Goal: Navigation & Orientation: Find specific page/section

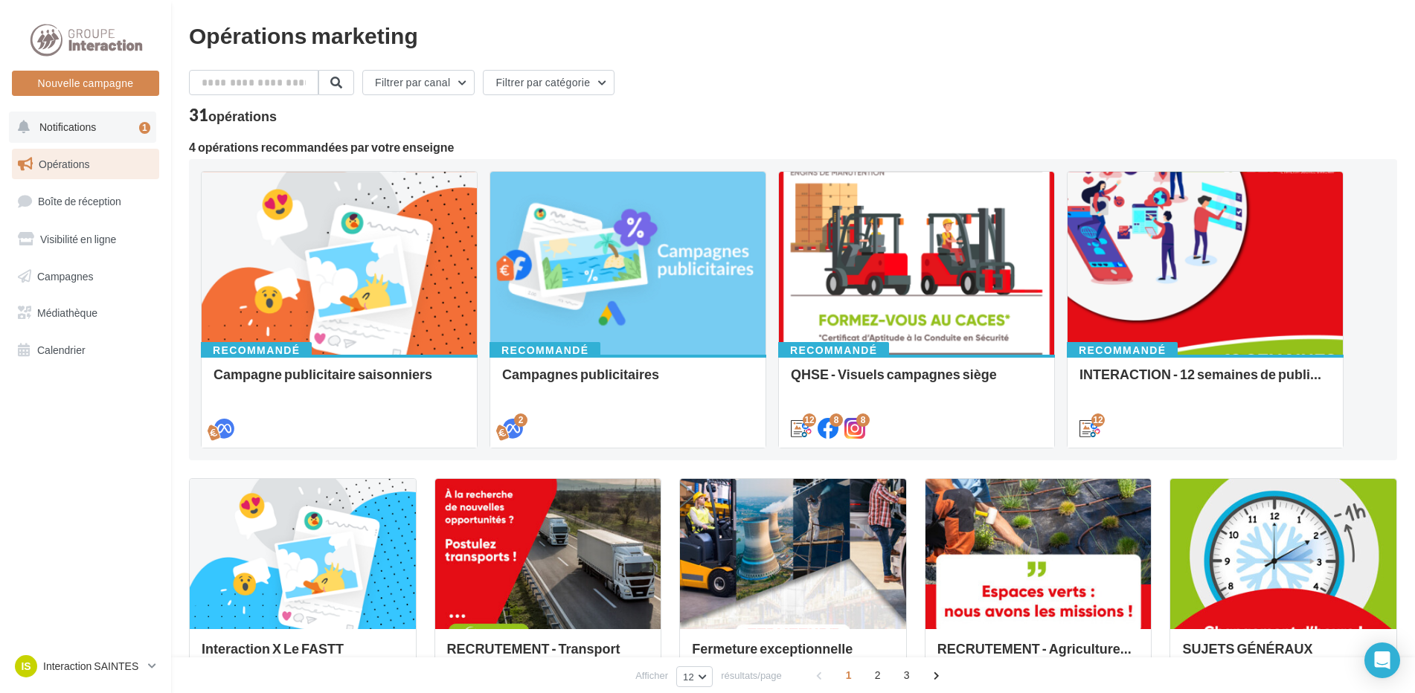
click at [83, 124] on span "Notifications" at bounding box center [67, 127] width 57 height 13
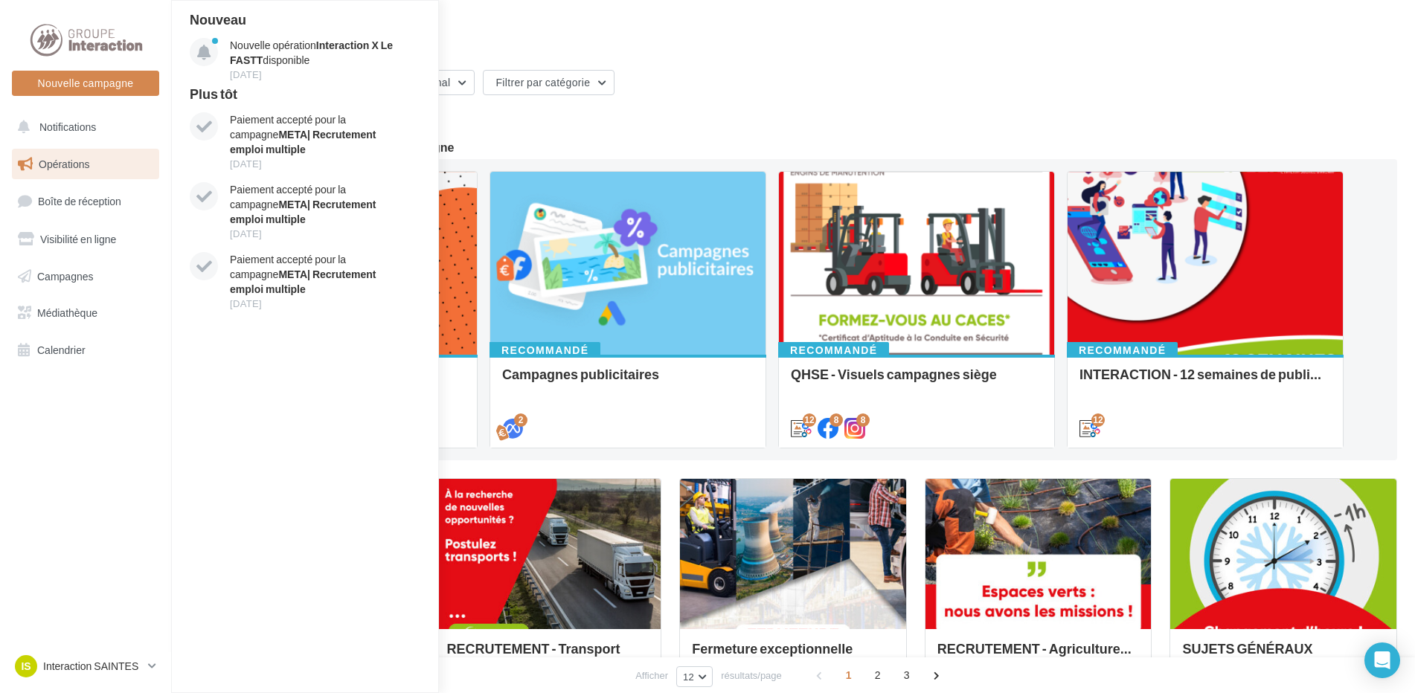
click at [464, 36] on div "Opérations marketing" at bounding box center [793, 35] width 1208 height 22
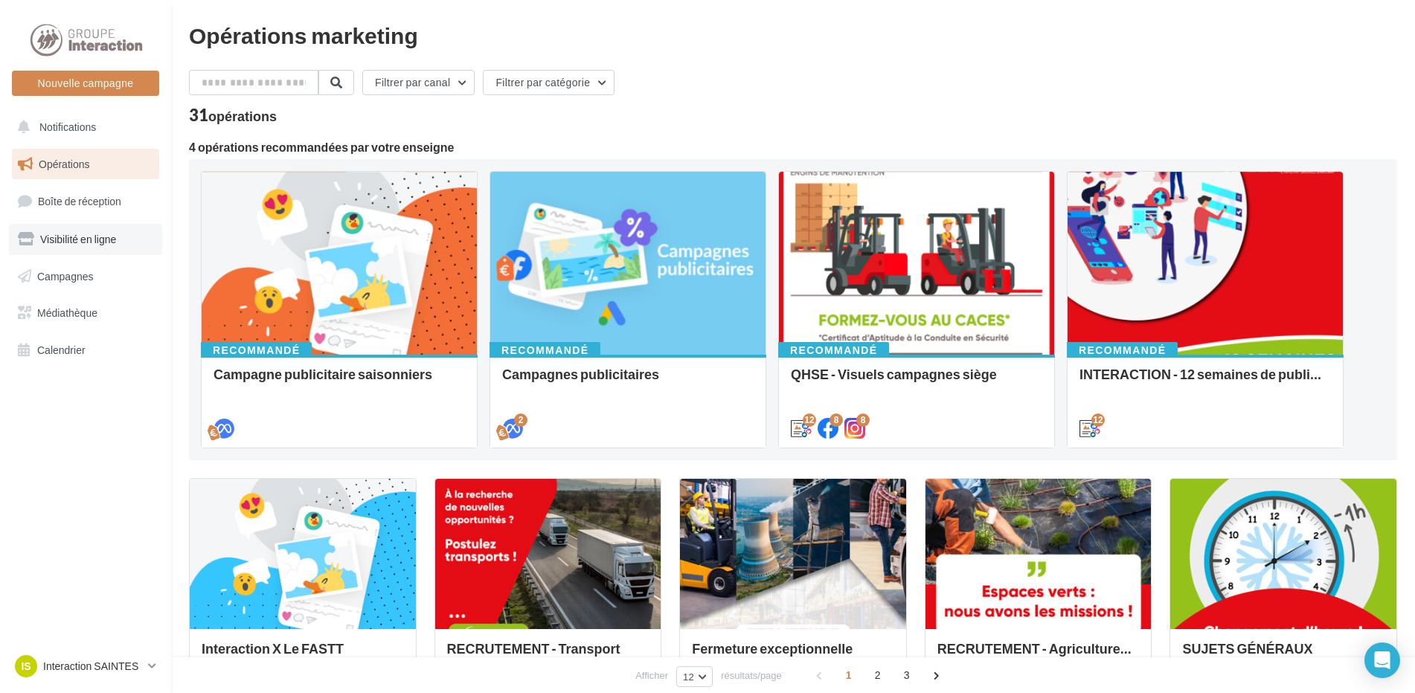
click at [85, 237] on span "Visibilité en ligne" at bounding box center [78, 239] width 76 height 13
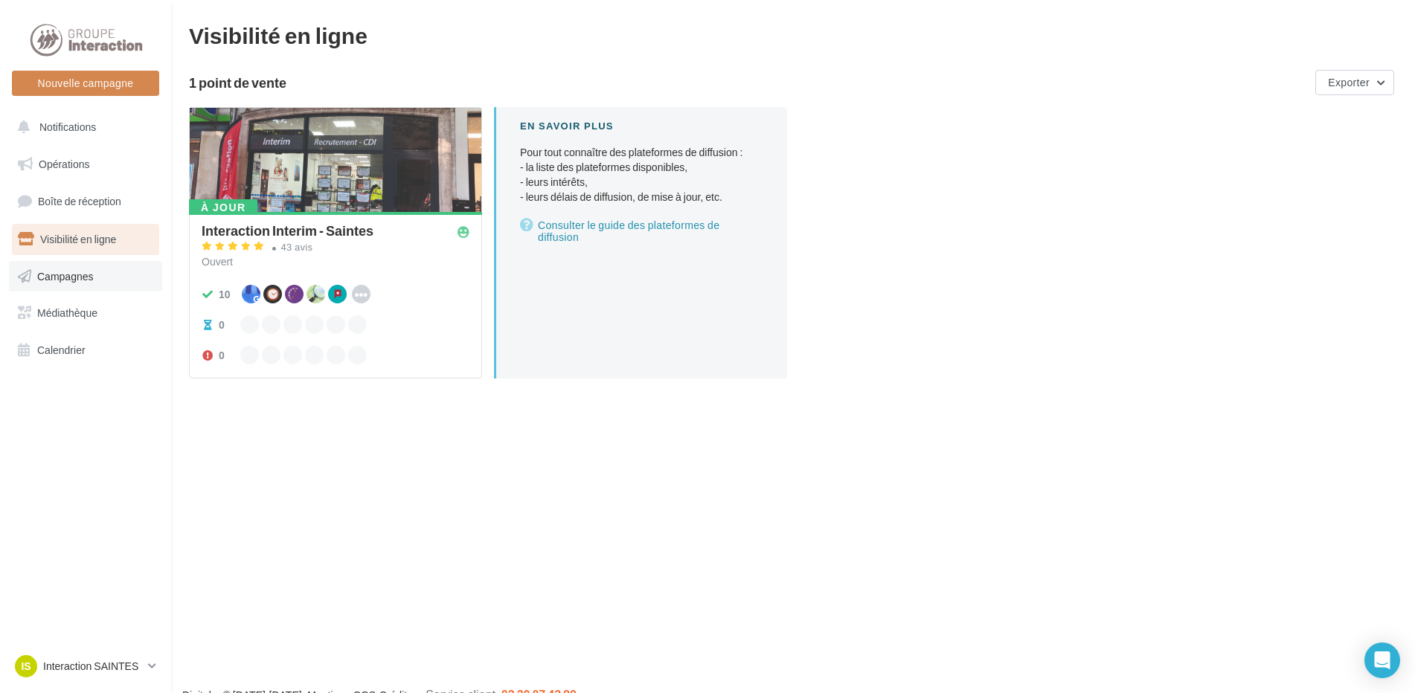
click at [86, 275] on span "Campagnes" at bounding box center [65, 275] width 57 height 13
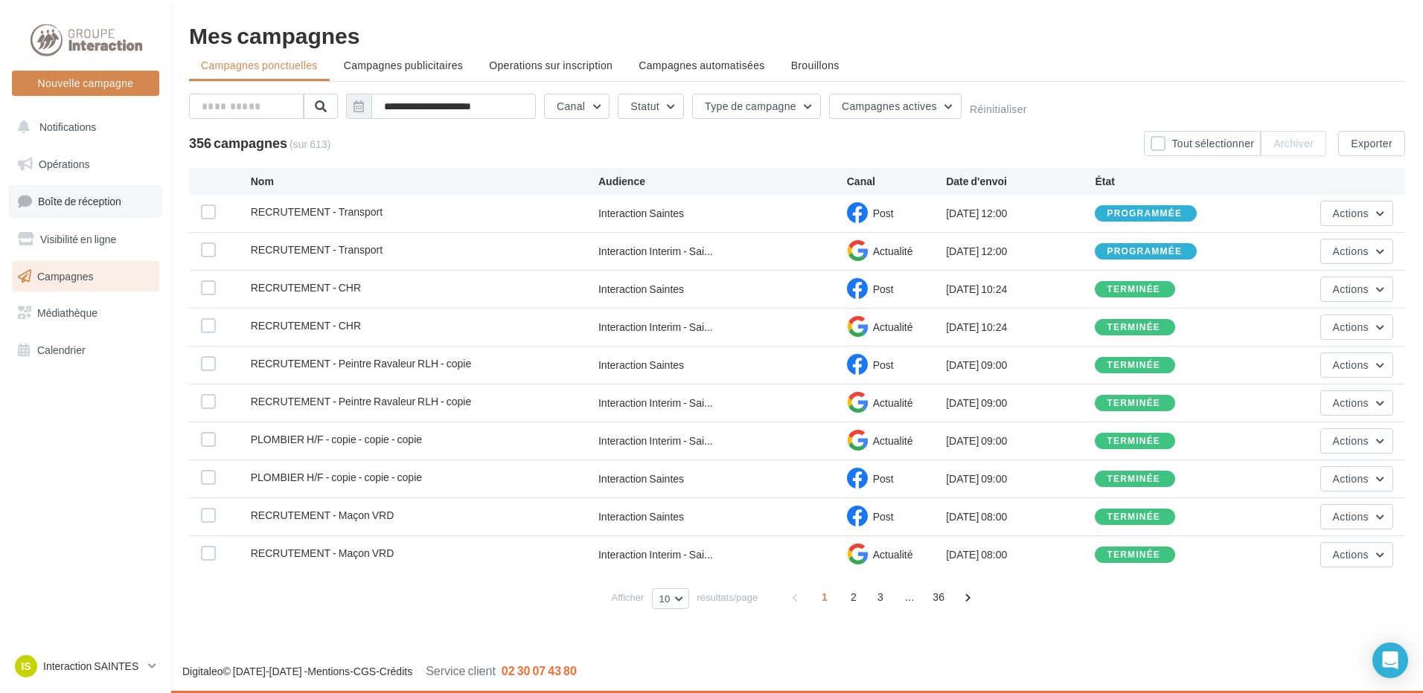
click at [71, 197] on span "Boîte de réception" at bounding box center [79, 201] width 83 height 13
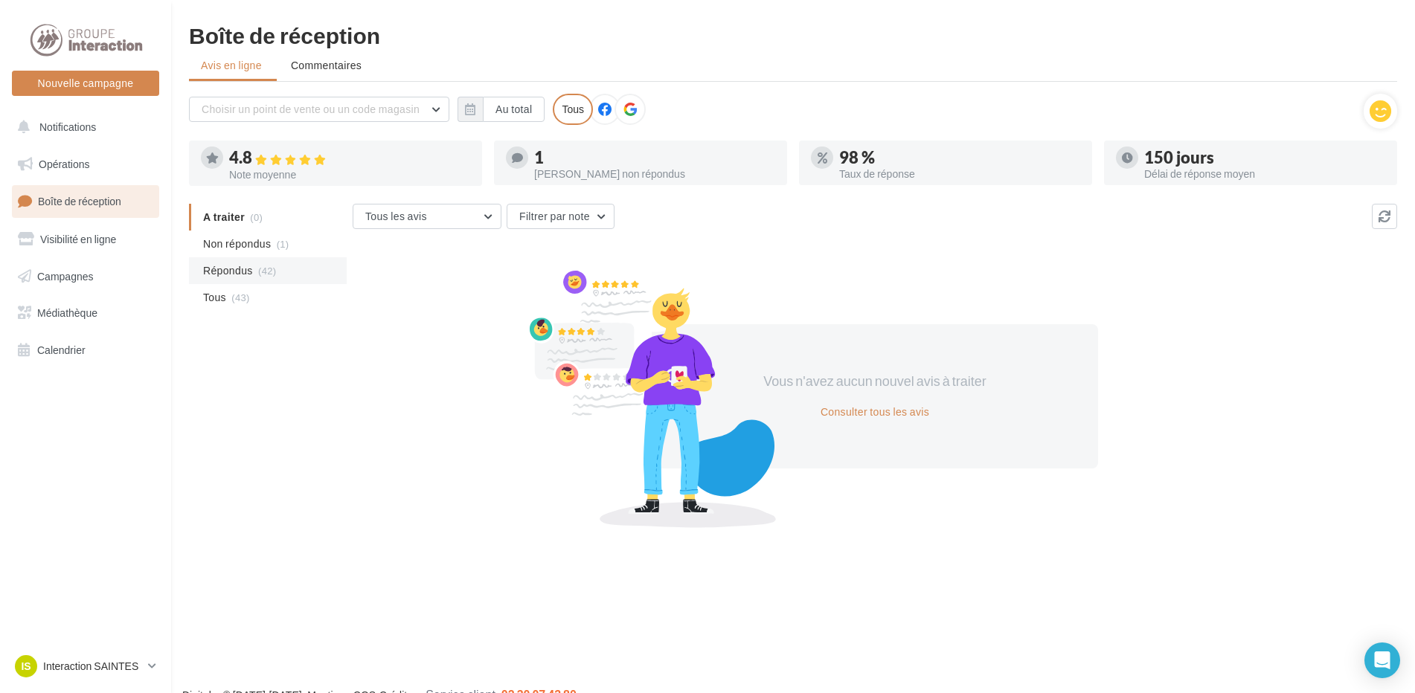
click at [260, 269] on span "(42)" at bounding box center [267, 271] width 18 height 12
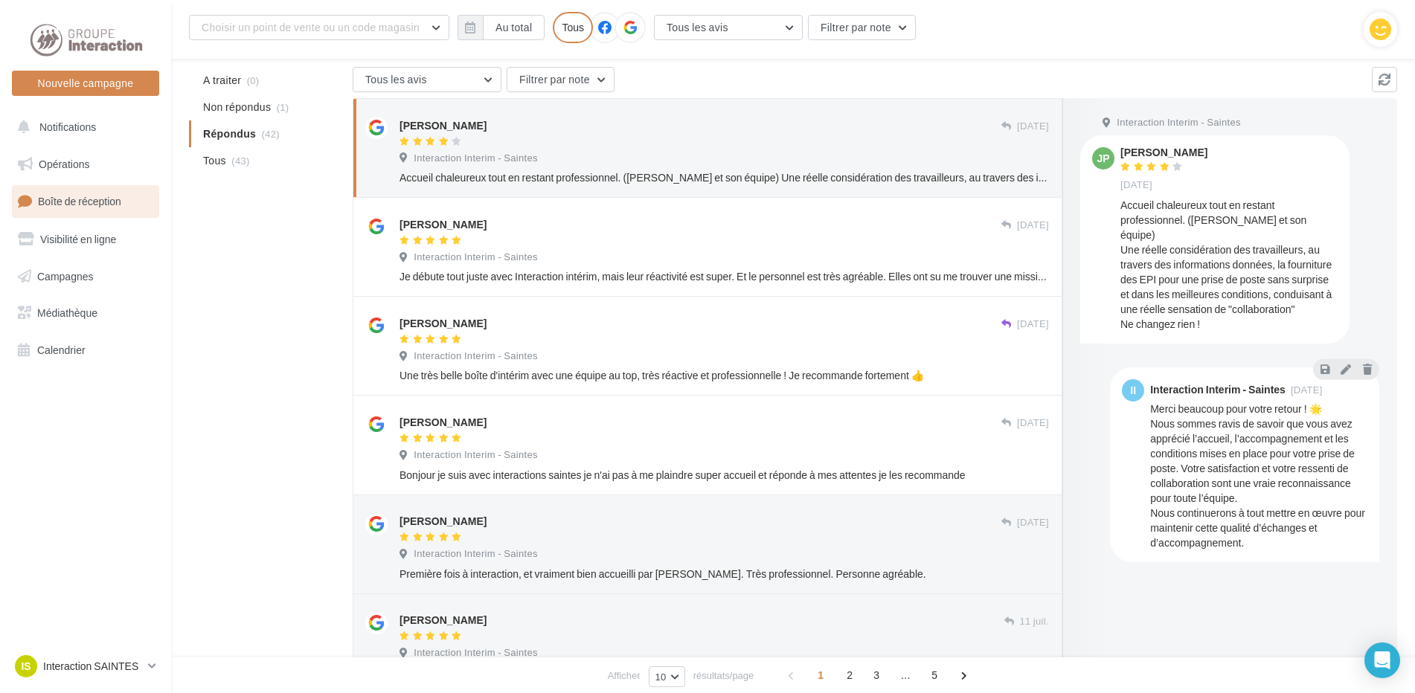
scroll to position [161, 0]
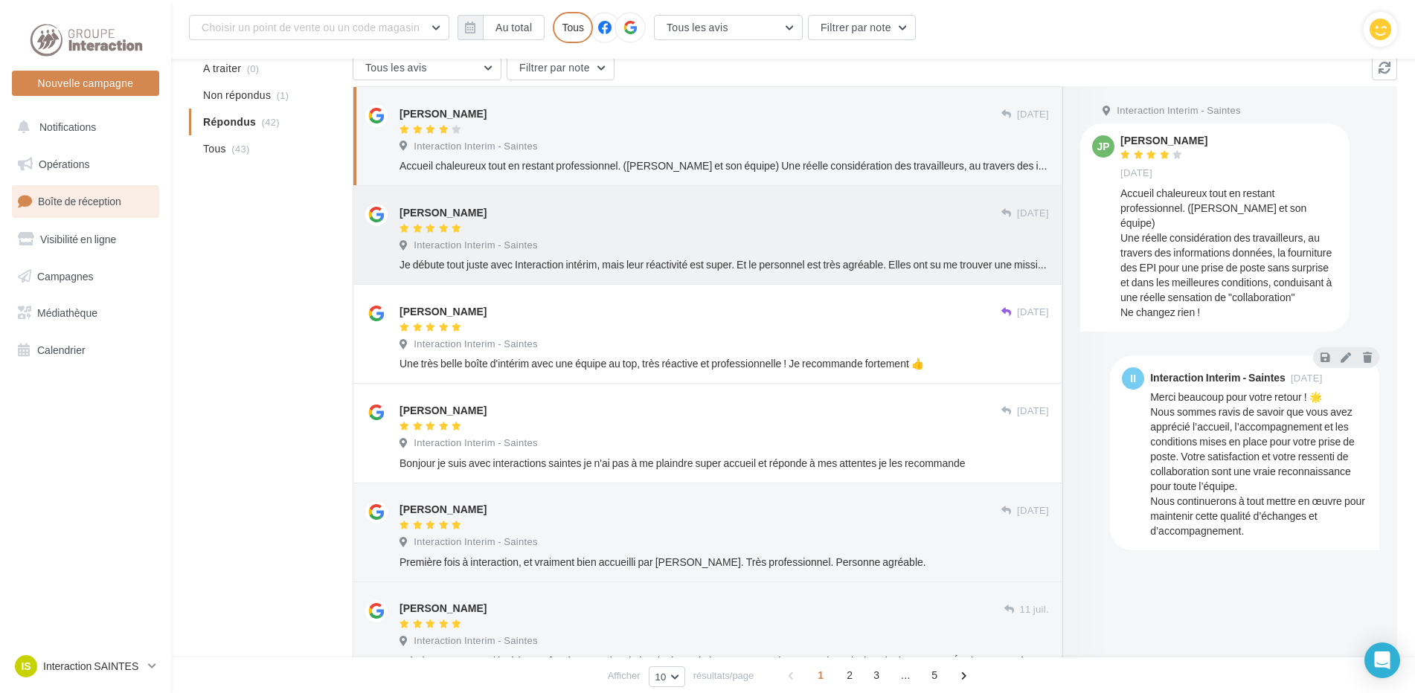
click at [502, 246] on span "Interaction Interim - Saintes" at bounding box center [476, 245] width 124 height 13
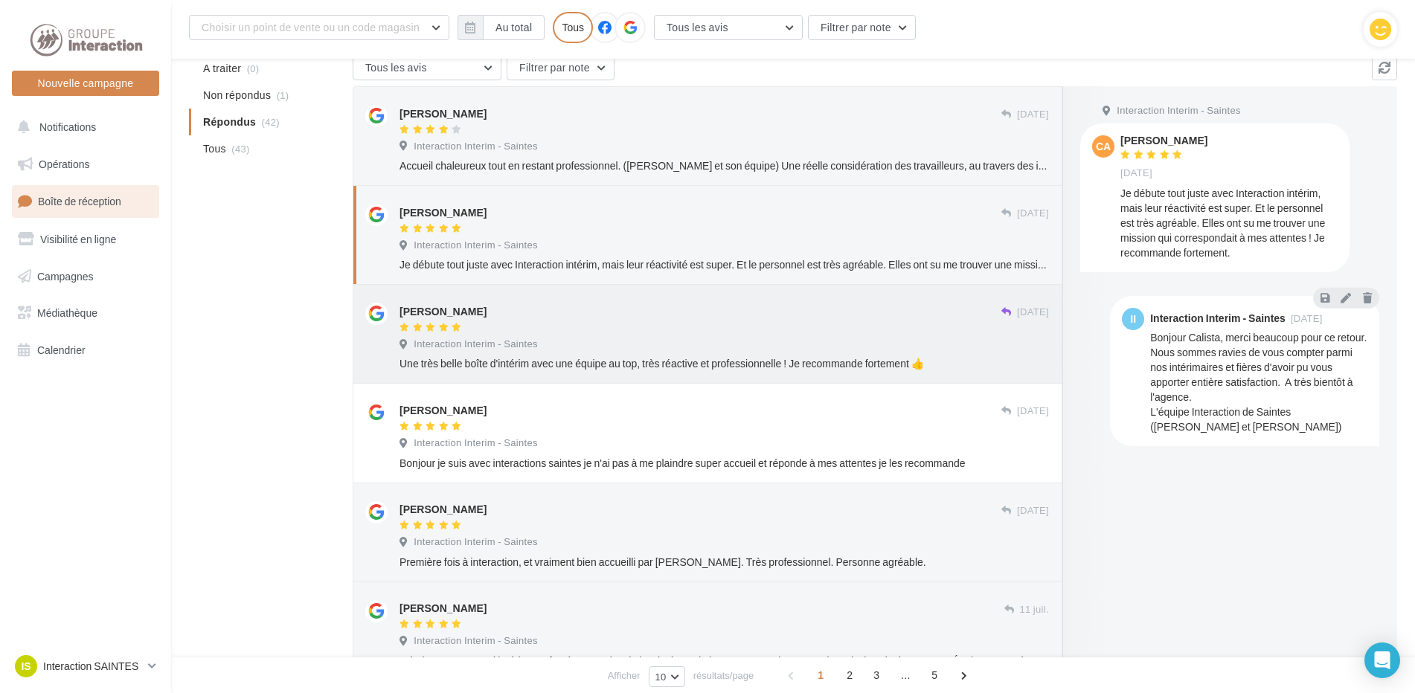
click at [581, 321] on div "Guillaume Colin" at bounding box center [701, 318] width 602 height 31
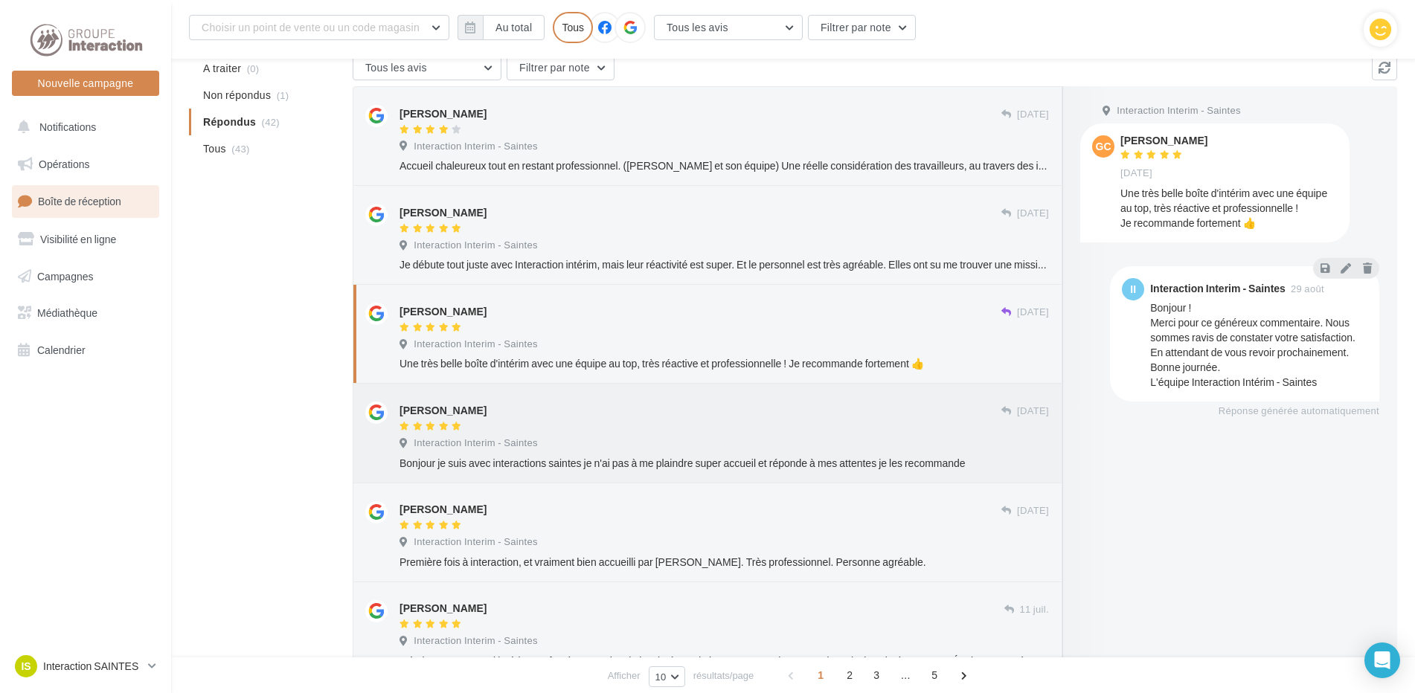
click at [626, 446] on div "Interaction Interim - Saintes" at bounding box center [725, 445] width 650 height 16
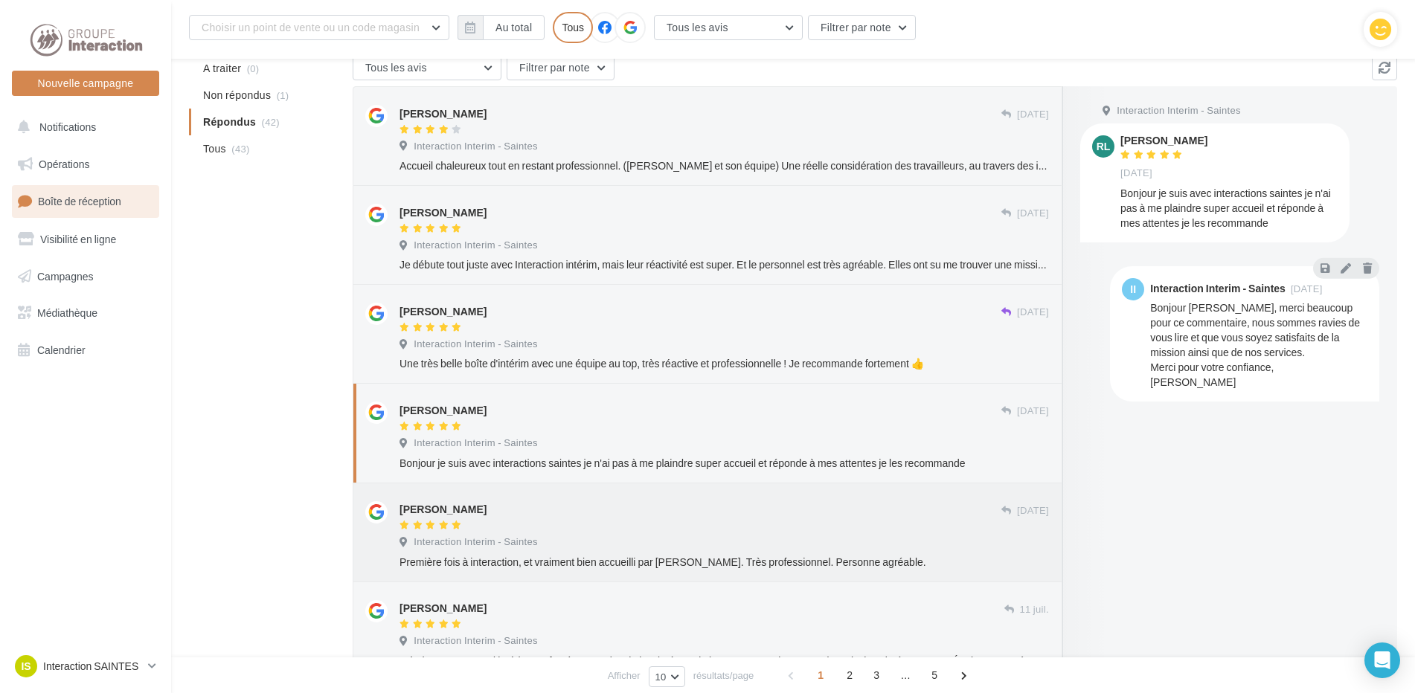
click at [552, 518] on div "Fiona Dupont" at bounding box center [701, 516] width 602 height 31
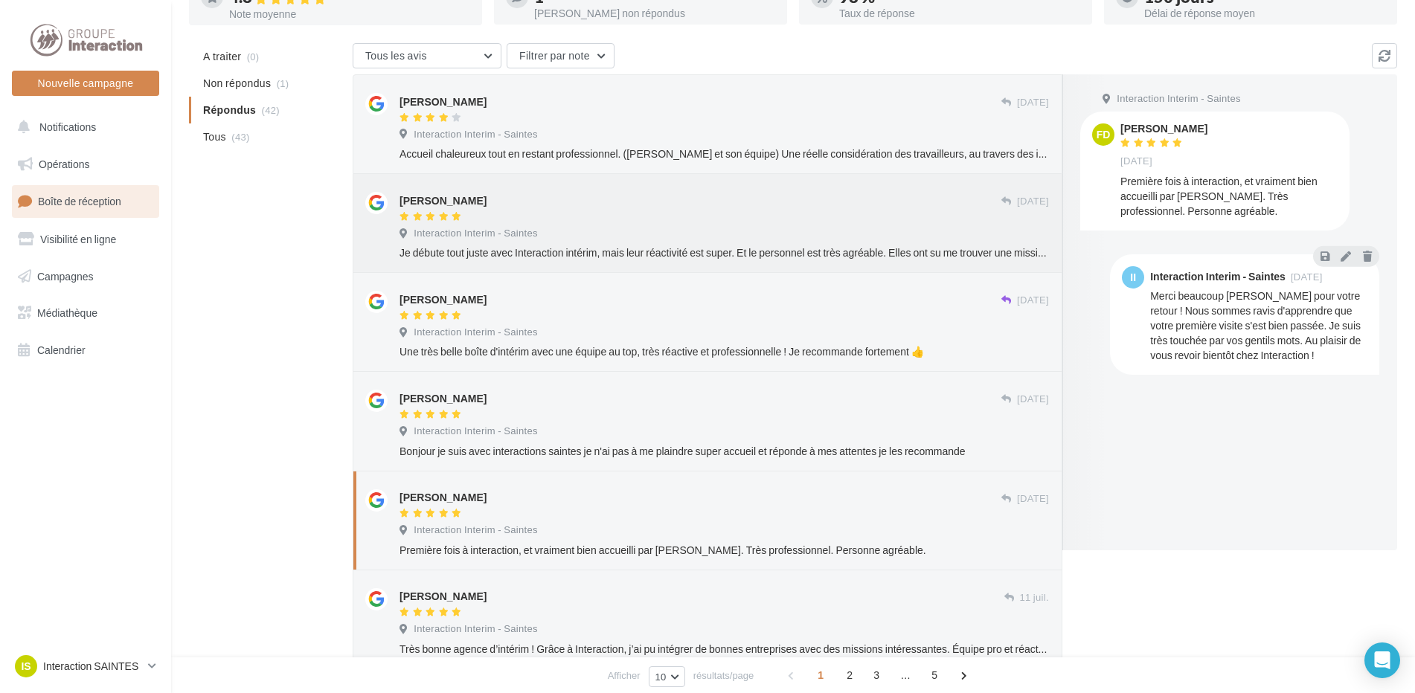
scroll to position [0, 0]
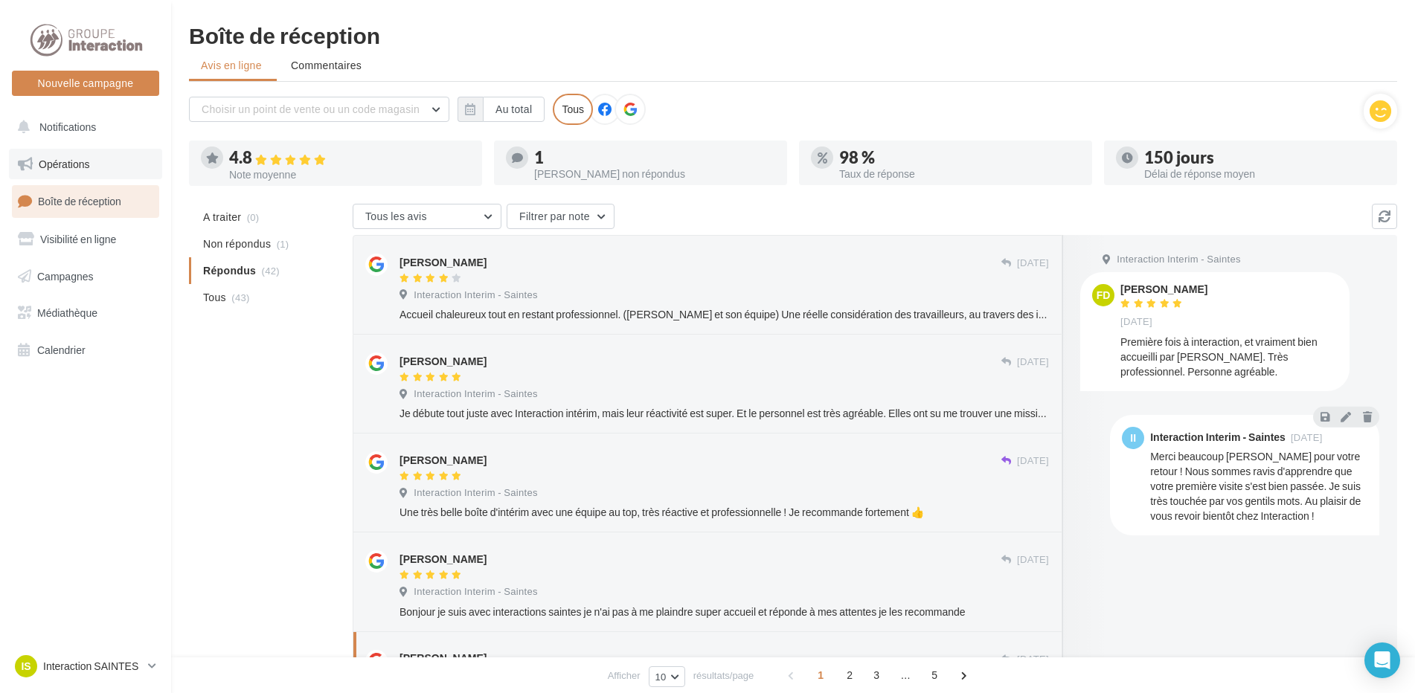
click at [53, 151] on link "Opérations" at bounding box center [85, 164] width 153 height 31
